Goal: Information Seeking & Learning: Find specific fact

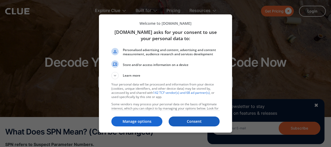
click at [196, 124] on button "Consent" at bounding box center [193, 121] width 51 height 10
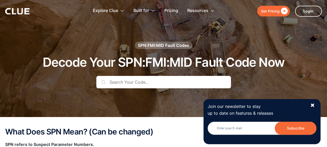
click at [138, 85] on input "text" at bounding box center [163, 82] width 135 height 12
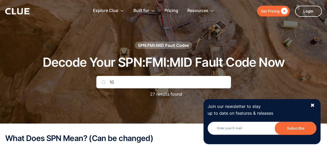
type input "1"
type input "F"
type input "108"
click at [310, 105] on div "✖" at bounding box center [312, 105] width 4 height 6
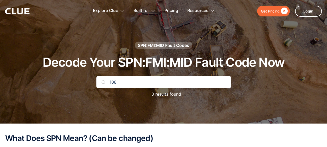
click at [172, 44] on div "SPN:FMI:MID Fault Codes" at bounding box center [163, 45] width 51 height 6
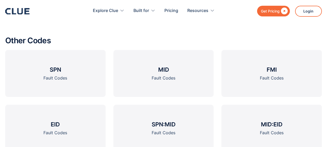
scroll to position [676, 0]
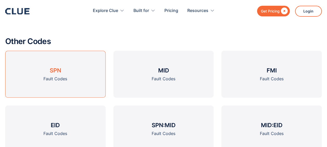
click at [59, 69] on h3 "SPN" at bounding box center [55, 70] width 11 height 8
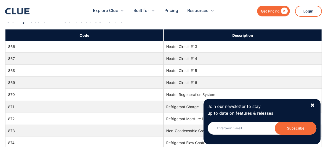
scroll to position [6734, 0]
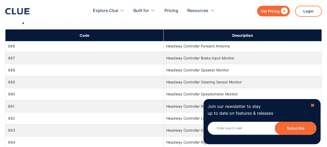
click at [311, 104] on div "✖" at bounding box center [312, 105] width 4 height 6
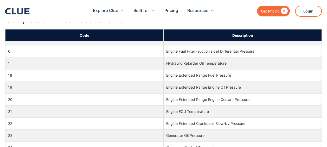
scroll to position [0, 0]
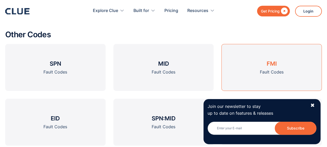
click at [256, 68] on link "FMI Fault Codes" at bounding box center [271, 67] width 100 height 47
